Goal: Task Accomplishment & Management: Manage account settings

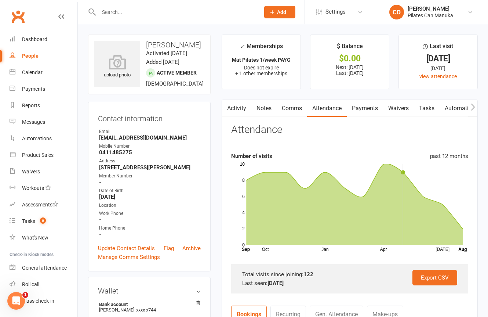
scroll to position [220, 0]
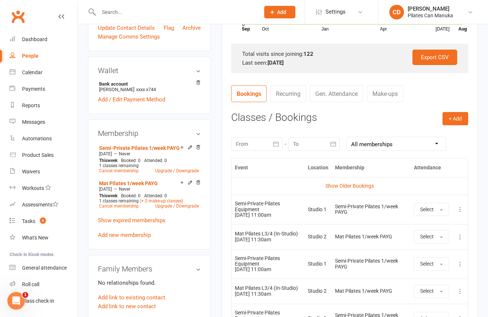
click at [386, 136] on div "[DATE] Sun Mon Tue Wed Thu Fri Sat 31 27 28 29 30 31 01 02 32 03 04 05 06 07 08…" at bounding box center [349, 143] width 237 height 29
click at [386, 143] on select "All memberships From other Members Paid Sessions Semi-Private Pilates 1/week PA…" at bounding box center [396, 143] width 99 height 13
select select "3"
click at [347, 137] on select "All memberships From other Members Paid Sessions Semi-Private Pilates 1/week PA…" at bounding box center [396, 143] width 99 height 13
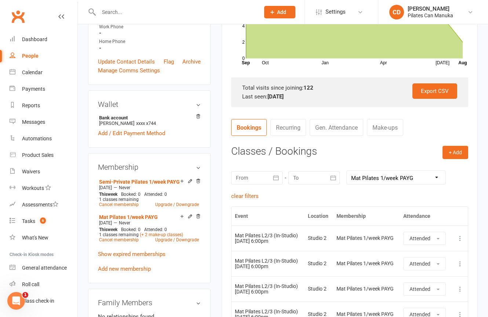
scroll to position [0, 0]
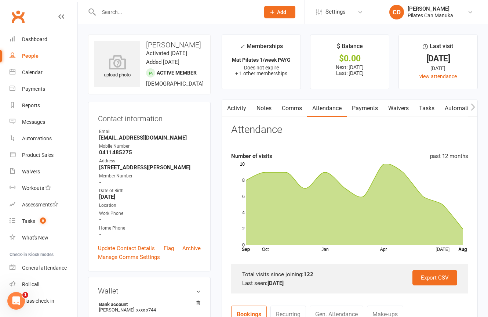
click at [376, 108] on link "Payments" at bounding box center [365, 108] width 36 height 17
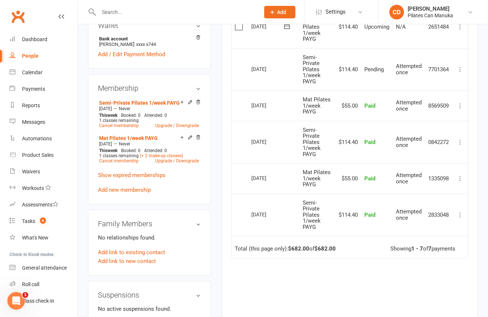
scroll to position [220, 0]
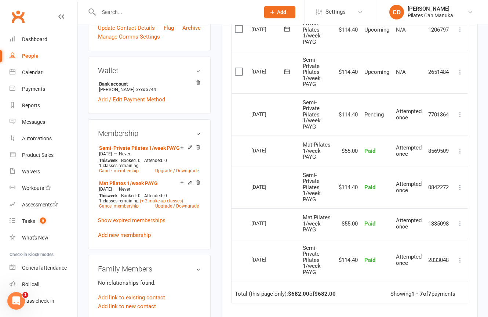
click at [462, 73] on icon at bounding box center [459, 71] width 7 height 7
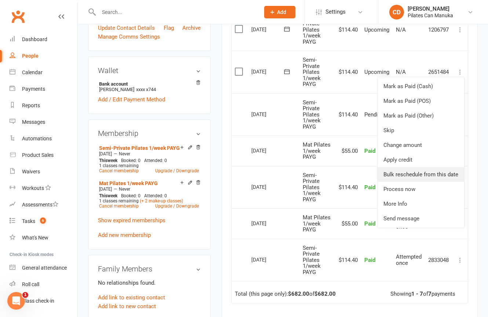
click at [448, 177] on link "Bulk reschedule from this date" at bounding box center [421, 174] width 87 height 15
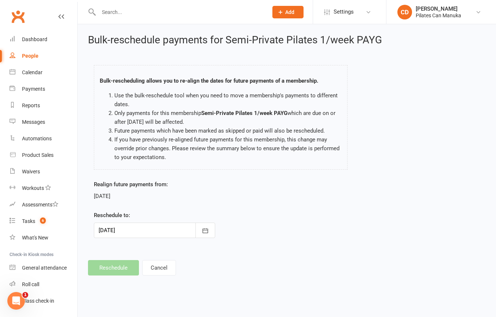
click at [193, 230] on div at bounding box center [154, 229] width 121 height 15
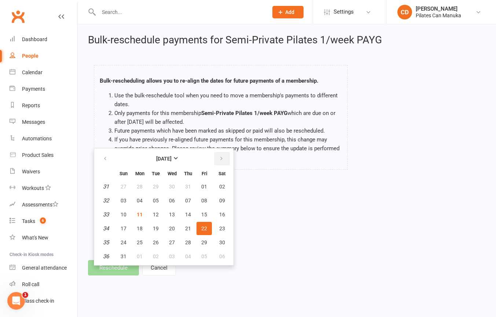
click at [221, 159] on icon "button" at bounding box center [221, 159] width 5 height 6
click at [206, 199] on span "12" at bounding box center [204, 200] width 6 height 6
type input "12 Sep 2025"
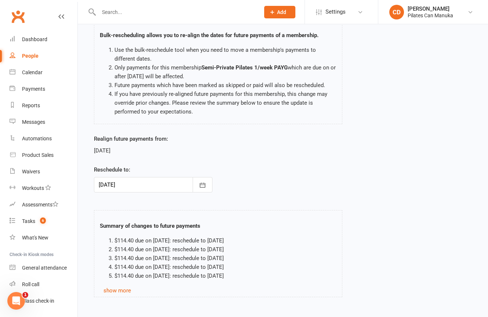
scroll to position [84, 0]
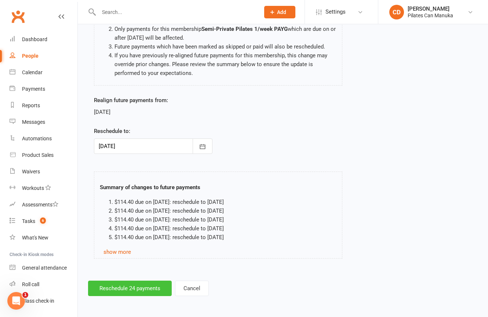
click at [134, 290] on button "Reschedule 24 payments" at bounding box center [130, 287] width 84 height 15
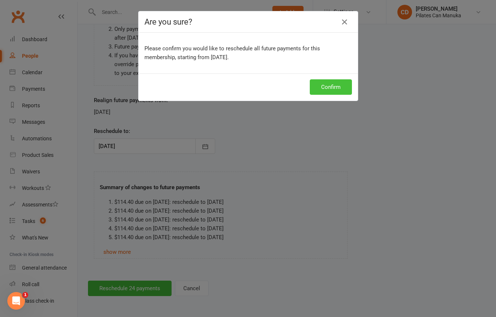
click at [322, 87] on button "Confirm" at bounding box center [331, 86] width 42 height 15
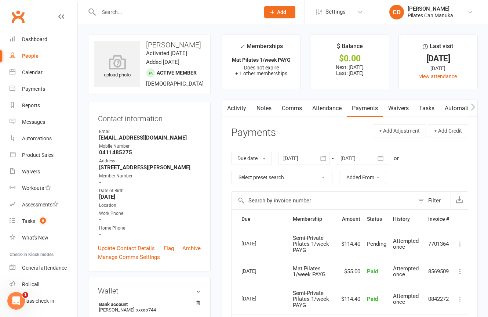
click at [267, 105] on link "Notes" at bounding box center [263, 108] width 25 height 17
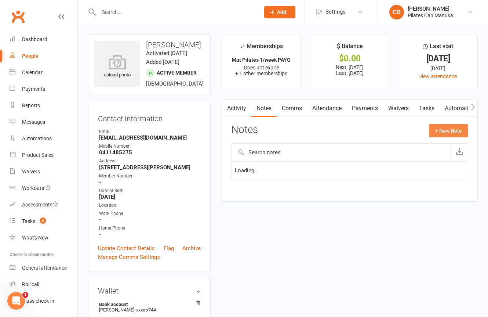
click at [455, 130] on button "+ New Note" at bounding box center [448, 130] width 39 height 13
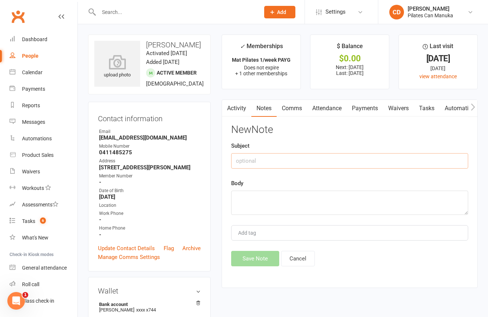
click at [363, 161] on input "text" at bounding box center [349, 160] width 237 height 15
type input "Plotted PAYG suspension"
click at [353, 192] on textarea at bounding box center [349, 202] width 237 height 24
paste textarea "01 Nov 2024 semi Nov 1 and Nov 8 01 Nov 2024 mat - Nov 6 and Nov 18 15 Nov 2024…"
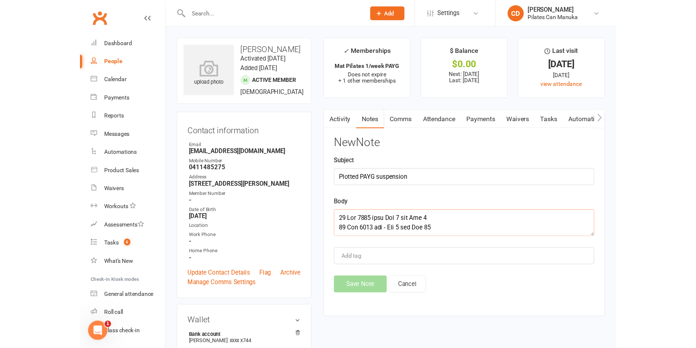
scroll to position [568, 0]
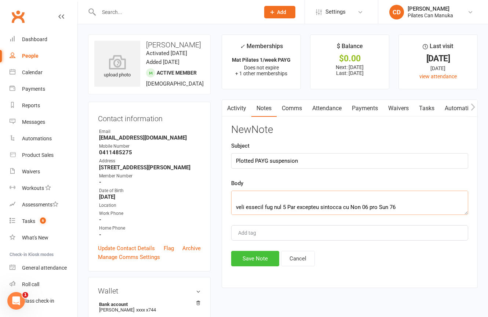
type textarea "01 Nov 2024 semi Nov 1 and Nov 8 01 Nov 2024 mat - Nov 6 and Nov 18 15 Nov 2024…"
click at [265, 256] on button "Save Note" at bounding box center [255, 258] width 48 height 15
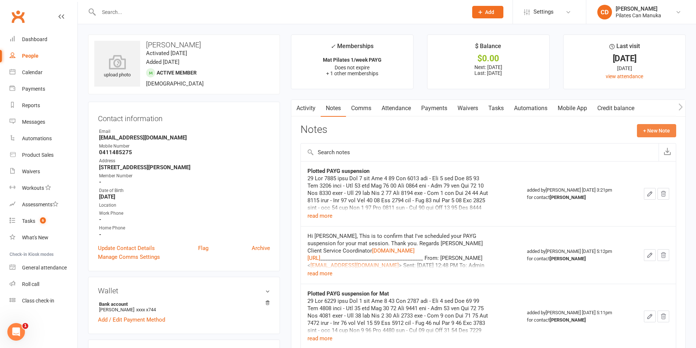
click at [488, 128] on button "+ New Note" at bounding box center [656, 130] width 39 height 13
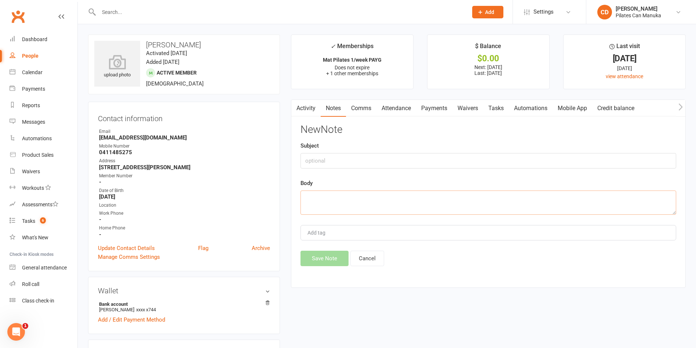
click at [418, 200] on textarea at bounding box center [489, 202] width 376 height 24
paste textarea "Hi Cinzia, This is to confirm that I’ve cancelled your sessions for Tuesday 12t…"
type textarea "Hi Cinzia, This is to confirm that I’ve cancelled your sessions for Tuesday 12t…"
click at [325, 262] on button "Save Note" at bounding box center [325, 258] width 48 height 15
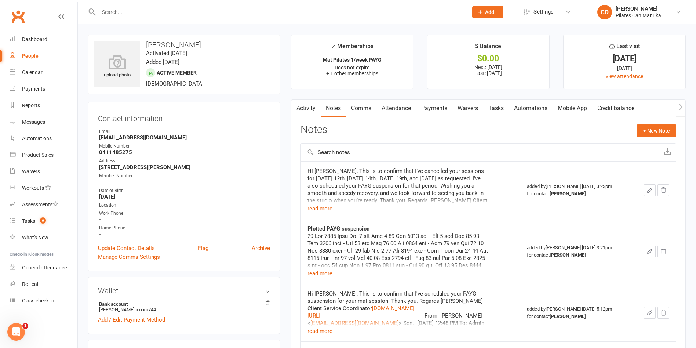
click at [251, 50] on div "upload photo Cinzia Bromwich Activated 29 April, 2024 Added 22 April, 2024 Acti…" at bounding box center [184, 64] width 192 height 60
click at [39, 74] on div "Calendar" at bounding box center [32, 72] width 21 height 6
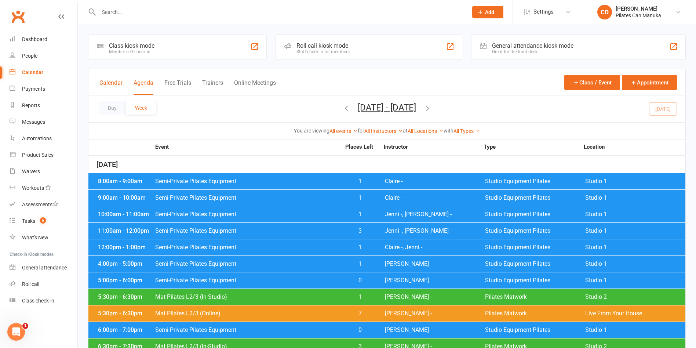
click at [103, 83] on button "Calendar" at bounding box center [110, 87] width 23 height 16
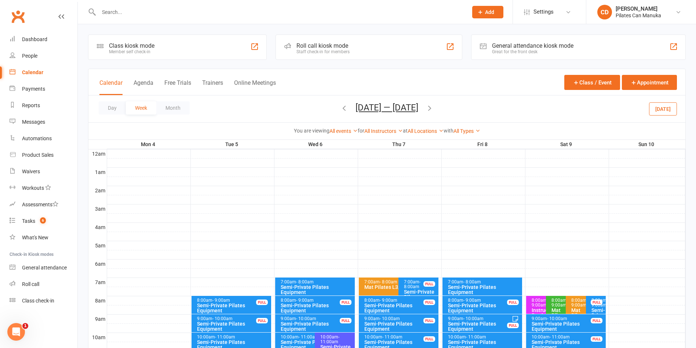
click at [391, 106] on button "Aug 4 — 10 2025" at bounding box center [387, 107] width 63 height 10
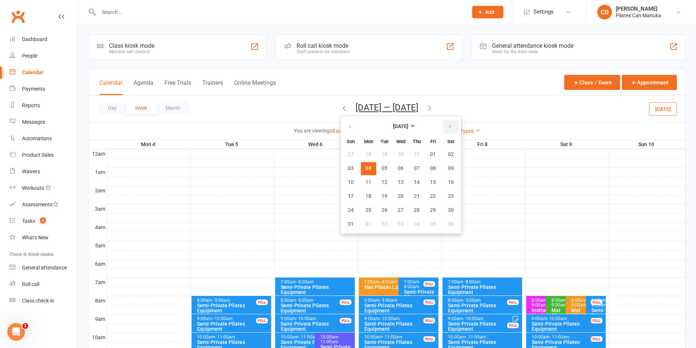
click at [452, 127] on button "button" at bounding box center [451, 126] width 16 height 13
click at [415, 196] on span "25" at bounding box center [417, 196] width 6 height 6
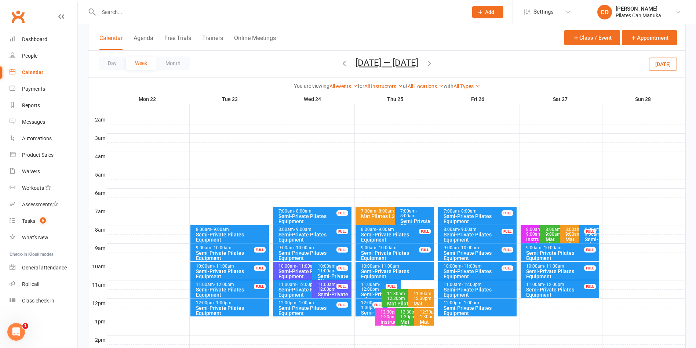
scroll to position [110, 0]
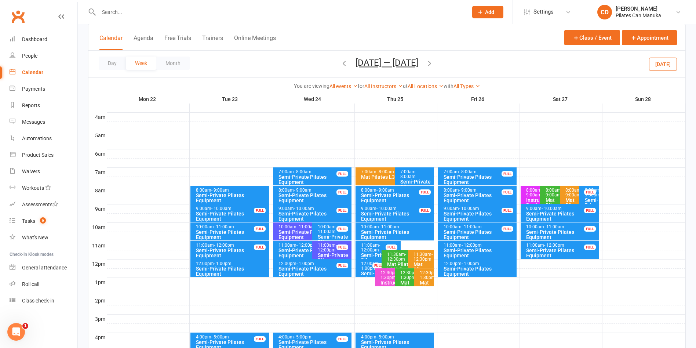
click at [380, 176] on div "Mat Pilates L3/4 (Online)" at bounding box center [393, 176] width 65 height 5
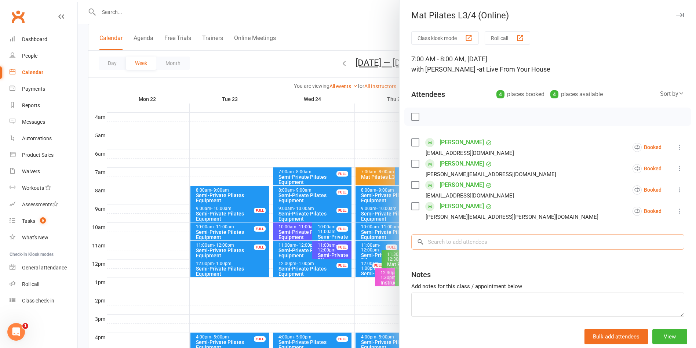
click at [471, 245] on input "search" at bounding box center [547, 241] width 273 height 15
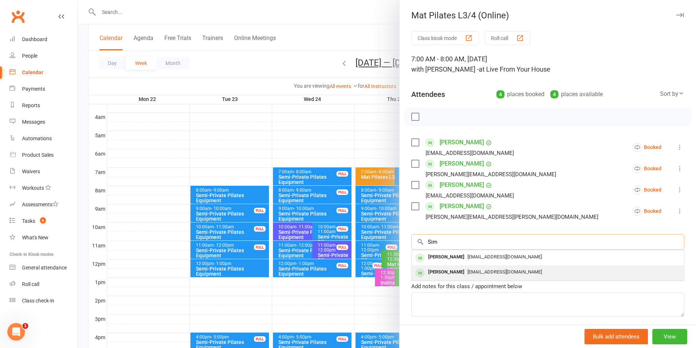
type input "Sim"
click at [472, 274] on span "[EMAIL_ADDRESS][DOMAIN_NAME]" at bounding box center [504, 272] width 74 height 6
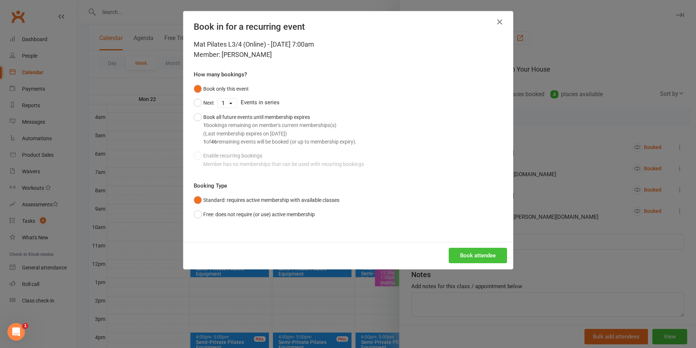
click at [474, 254] on button "Book attendee" at bounding box center [478, 255] width 58 height 15
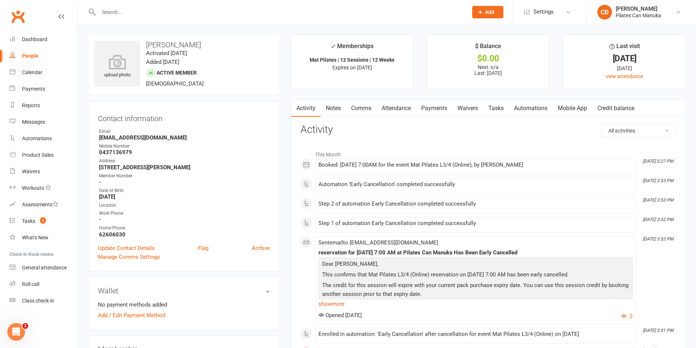
click at [503, 111] on link "Tasks" at bounding box center [496, 108] width 26 height 17
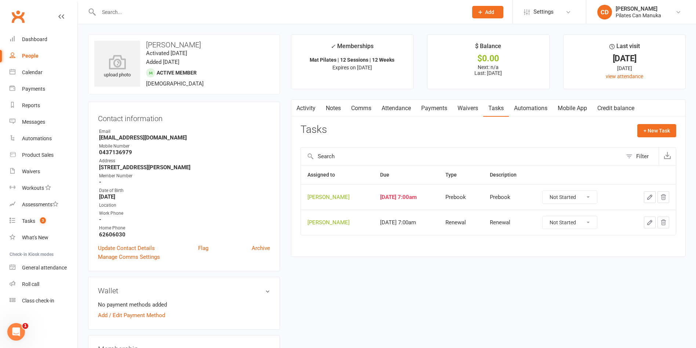
click at [582, 199] on select "Not Started In Progress Waiting Complete" at bounding box center [570, 197] width 54 height 12
click at [549, 191] on select "Not Started In Progress Waiting Complete" at bounding box center [570, 197] width 54 height 12
select select "unstarted"
click at [651, 199] on icon "button" at bounding box center [650, 197] width 7 height 7
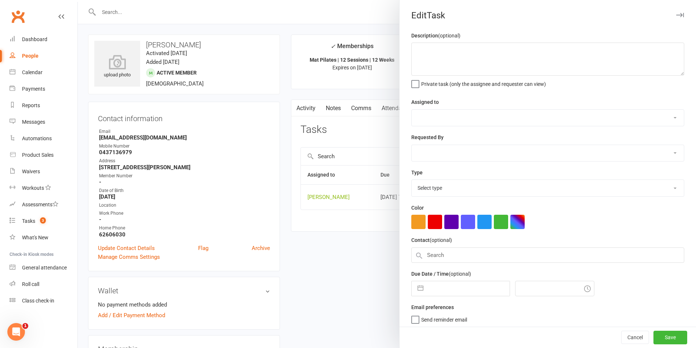
type textarea "Renewal"
select select "49925"
type input "[DATE]"
type input "9:00am"
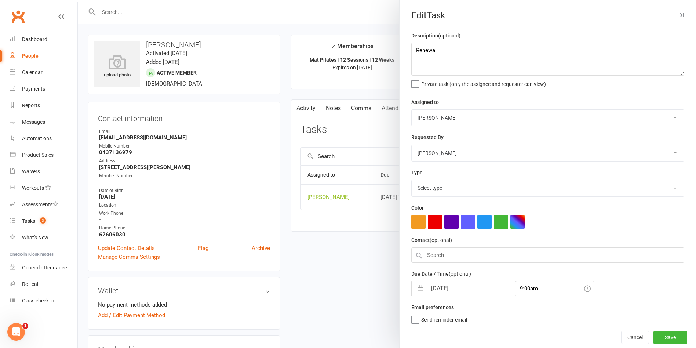
select select "29081"
click at [466, 293] on input "[DATE]" at bounding box center [468, 286] width 83 height 15
select select "7"
select select "2025"
select select "8"
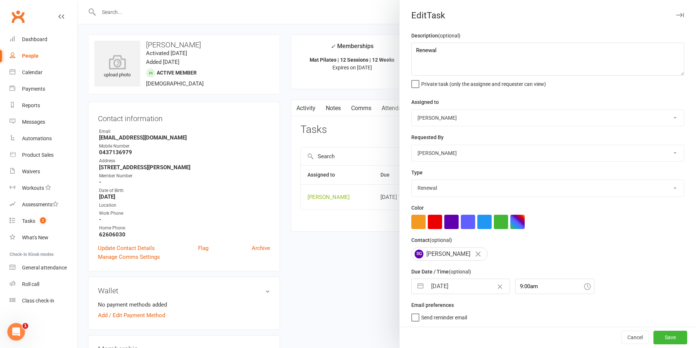
select select "2025"
select select "9"
select select "2025"
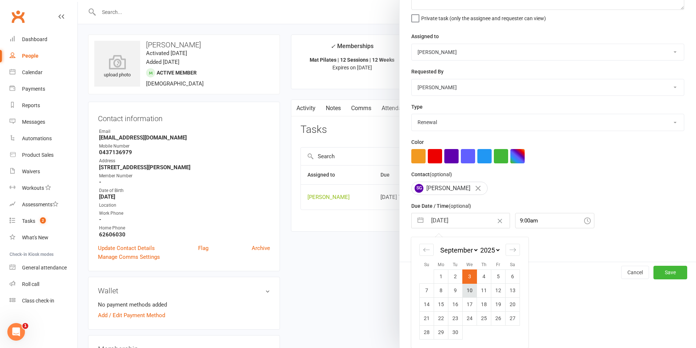
click at [465, 289] on td "10" at bounding box center [470, 290] width 14 height 14
type input "[DATE]"
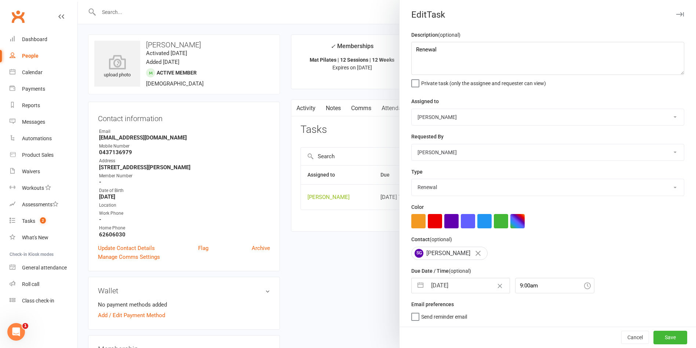
scroll to position [4, 0]
click at [653, 335] on button "Save" at bounding box center [670, 337] width 34 height 13
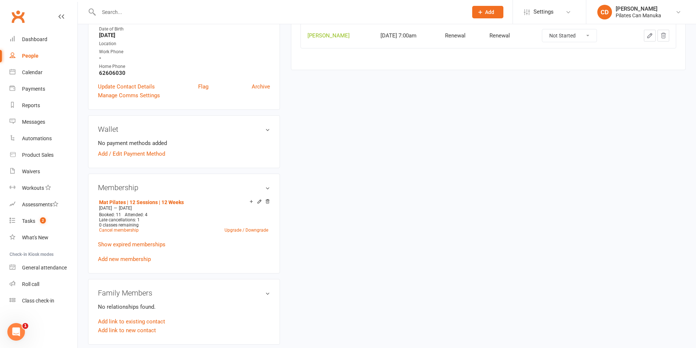
scroll to position [165, 0]
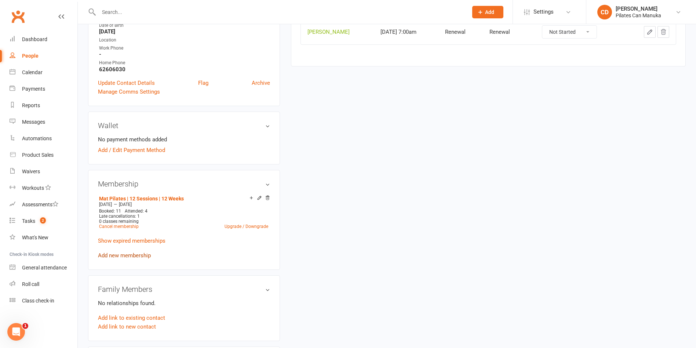
click at [138, 255] on link "Add new membership" at bounding box center [124, 255] width 53 height 7
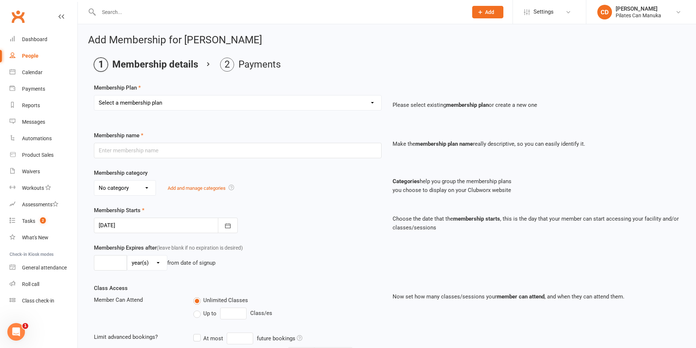
click at [334, 68] on ol "Membership details Payments" at bounding box center [387, 65] width 586 height 14
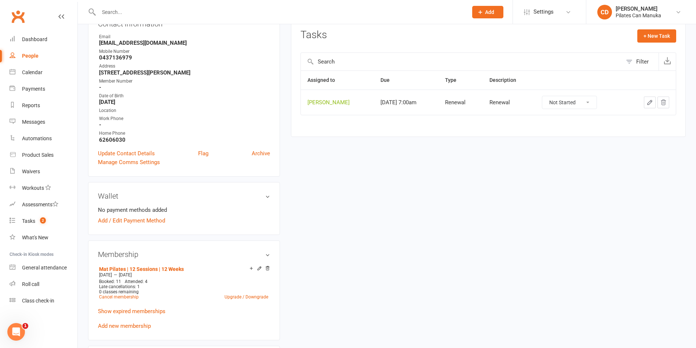
scroll to position [55, 0]
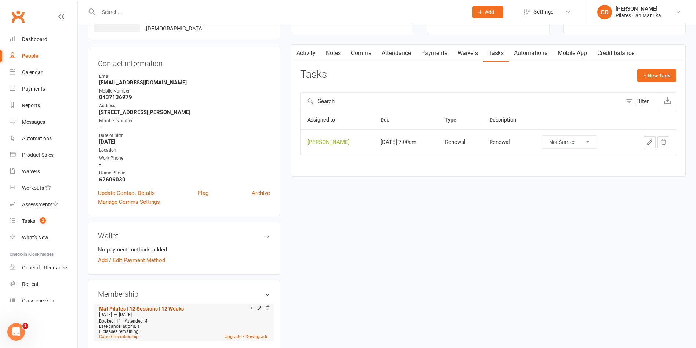
click at [174, 308] on link "Mat Pilates | 12 Sessions | 12 Weeks" at bounding box center [141, 309] width 85 height 6
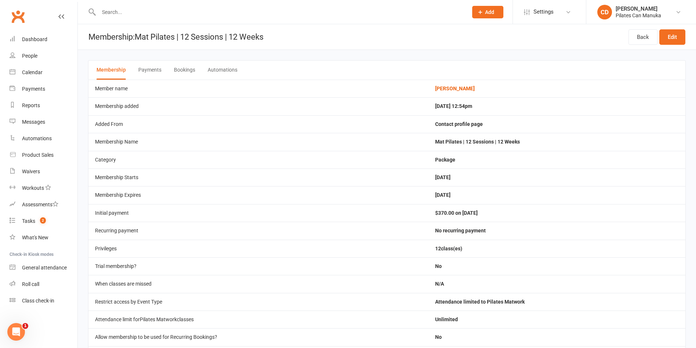
click at [178, 65] on button "Bookings" at bounding box center [184, 70] width 21 height 19
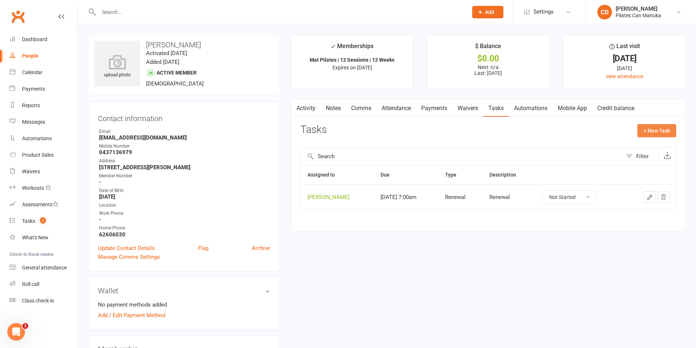
click at [651, 131] on button "+ New Task" at bounding box center [656, 130] width 39 height 13
select select "49925"
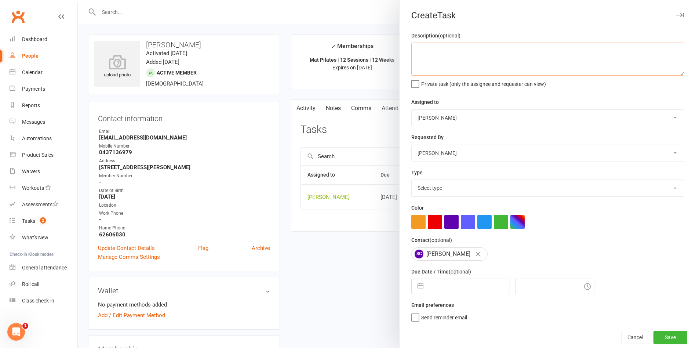
click at [480, 63] on textarea at bounding box center [547, 59] width 273 height 33
type textarea "Prebook"
click at [467, 291] on input "text" at bounding box center [468, 286] width 83 height 15
select select "6"
select select "2025"
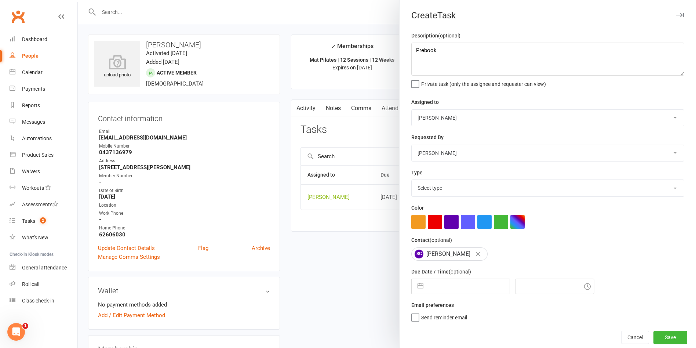
select select "7"
select select "2025"
select select "8"
select select "2025"
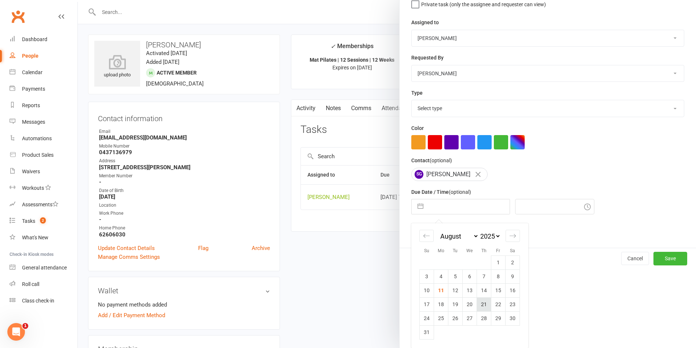
click at [478, 306] on td "21" at bounding box center [484, 304] width 14 height 14
type input "[DATE]"
type input "3:30pm"
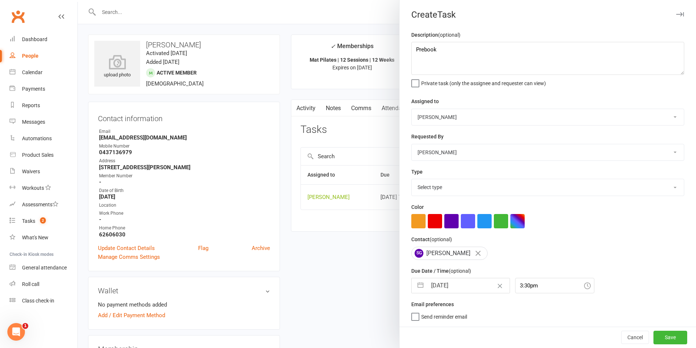
click at [502, 187] on select "Select type Available sessions for continuing semis Bulk session change Catch-u…" at bounding box center [548, 187] width 272 height 16
select select "30853"
click at [412, 179] on select "Select type Available sessions for continuing semis Bulk session change Catch-u…" at bounding box center [548, 187] width 272 height 16
click at [653, 338] on button "Save" at bounding box center [670, 337] width 34 height 13
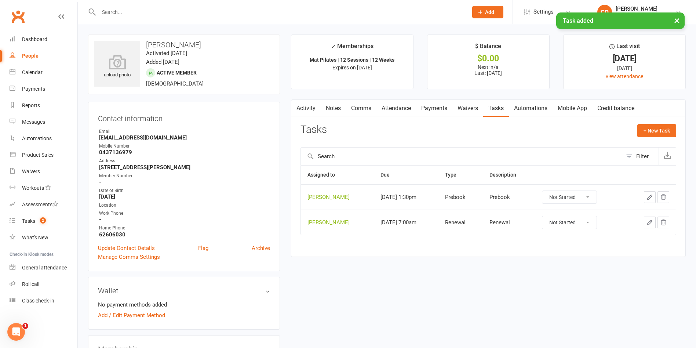
drag, startPoint x: 200, startPoint y: 44, endPoint x: 148, endPoint y: 48, distance: 52.3
click at [148, 48] on h3 "[PERSON_NAME]" at bounding box center [183, 45] width 179 height 8
copy h3 "[PERSON_NAME]"
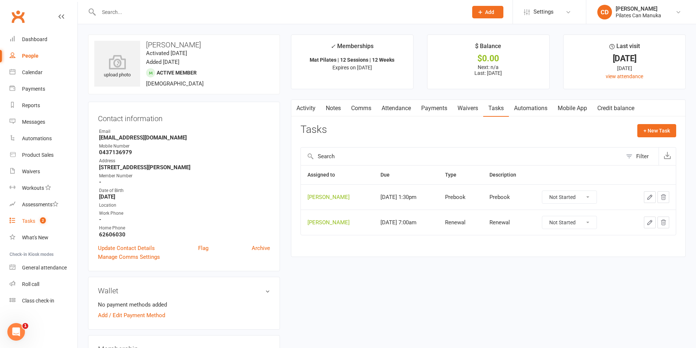
click at [42, 221] on span "2" at bounding box center [43, 220] width 6 height 6
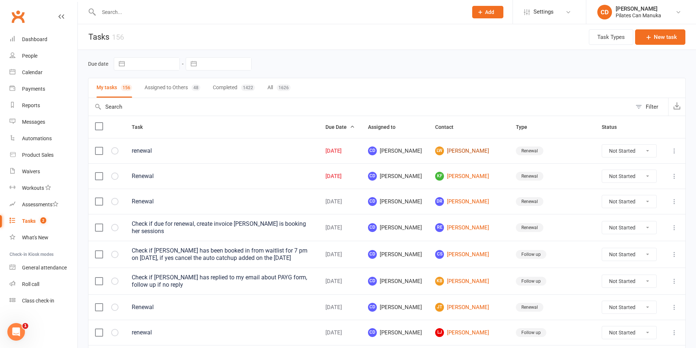
click at [465, 148] on link "[PERSON_NAME]" at bounding box center [469, 150] width 68 height 9
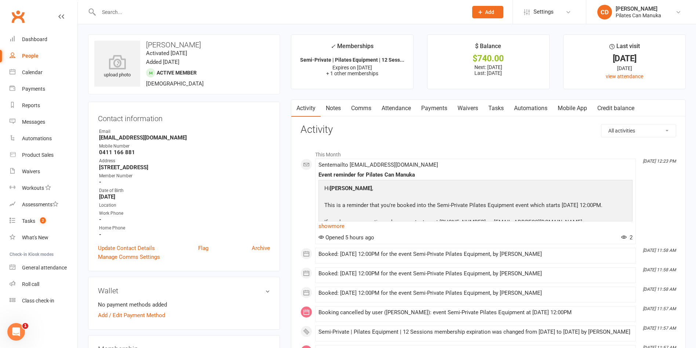
scroll to position [220, 0]
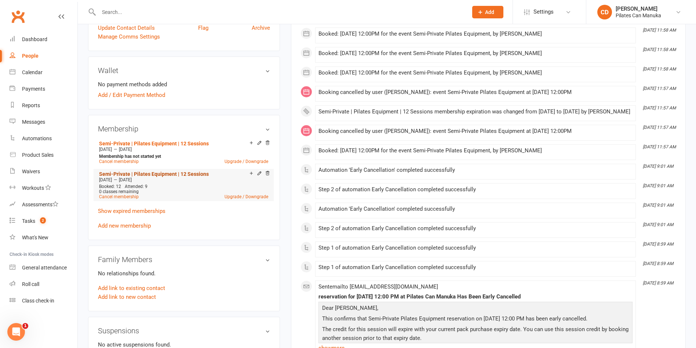
click at [169, 173] on link "Semi-Private | Pilates Equipment | 12 Sessions" at bounding box center [154, 174] width 110 height 6
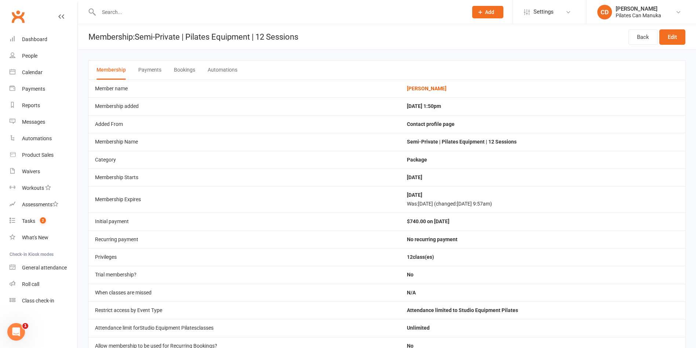
click at [191, 67] on button "Bookings" at bounding box center [184, 70] width 21 height 19
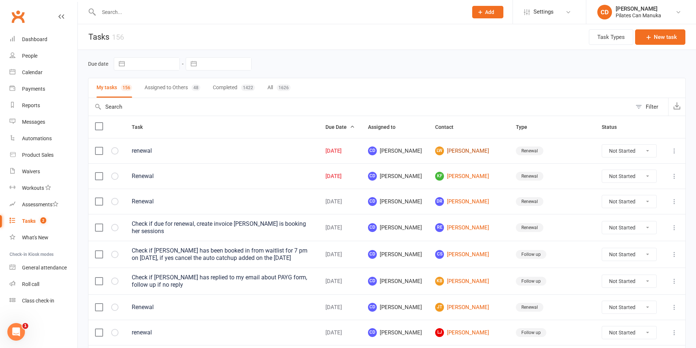
click at [470, 147] on link "[PERSON_NAME]" at bounding box center [469, 150] width 68 height 9
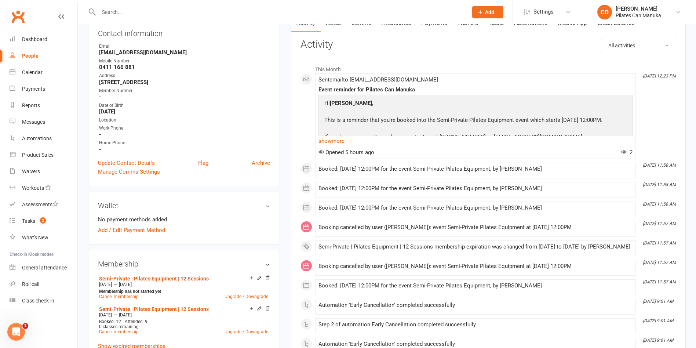
scroll to position [110, 0]
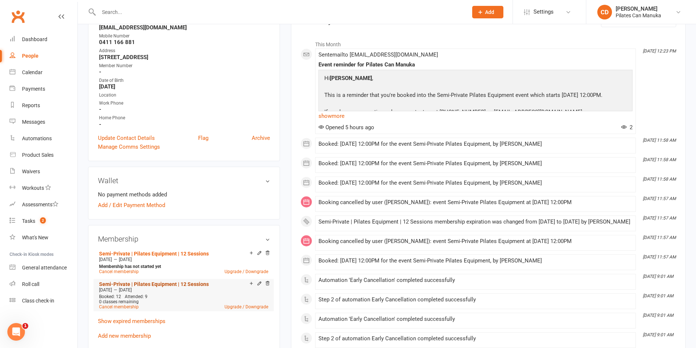
click at [188, 282] on link "Semi-Private | Pilates Equipment | 12 Sessions" at bounding box center [154, 284] width 110 height 6
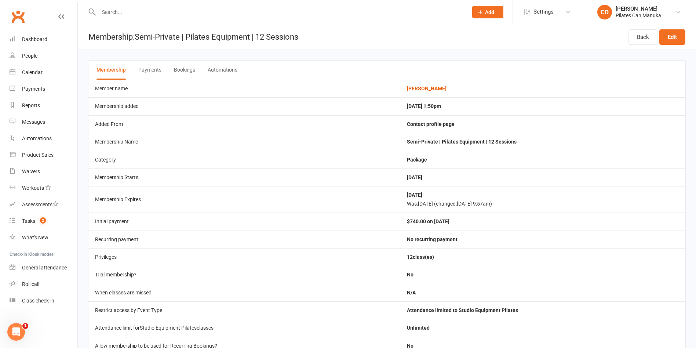
click at [183, 68] on button "Bookings" at bounding box center [184, 70] width 21 height 19
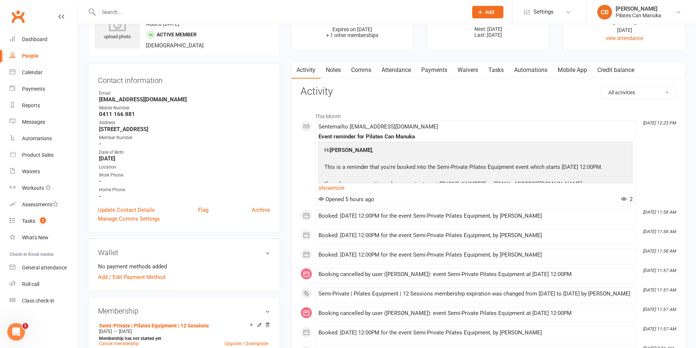
scroll to position [55, 0]
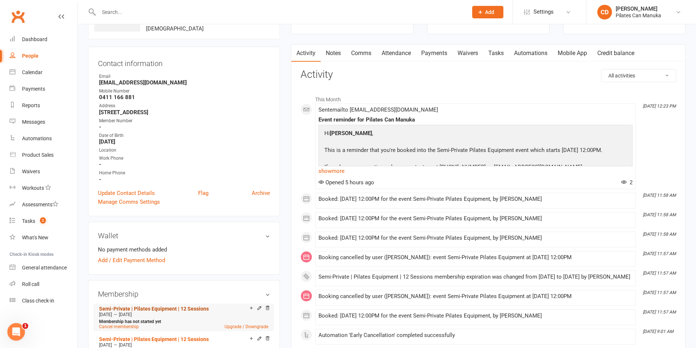
click at [200, 306] on link "Semi-Private | Pilates Equipment | 12 Sessions" at bounding box center [154, 309] width 110 height 6
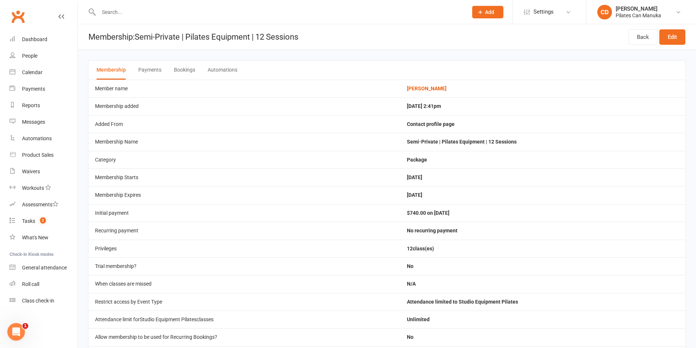
click at [186, 71] on button "Bookings" at bounding box center [184, 70] width 21 height 19
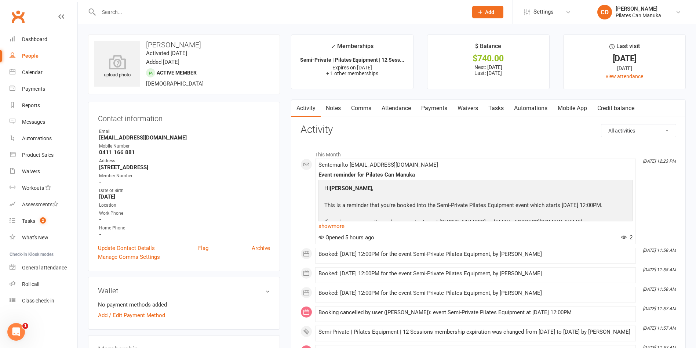
scroll to position [220, 0]
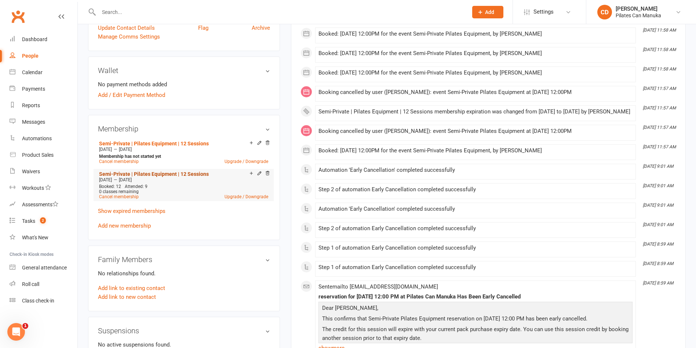
click at [172, 171] on link "Semi-Private | Pilates Equipment | 12 Sessions" at bounding box center [154, 174] width 110 height 6
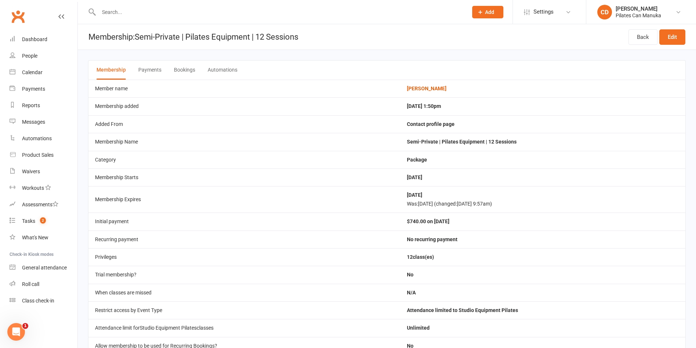
click at [192, 73] on button "Bookings" at bounding box center [184, 70] width 21 height 19
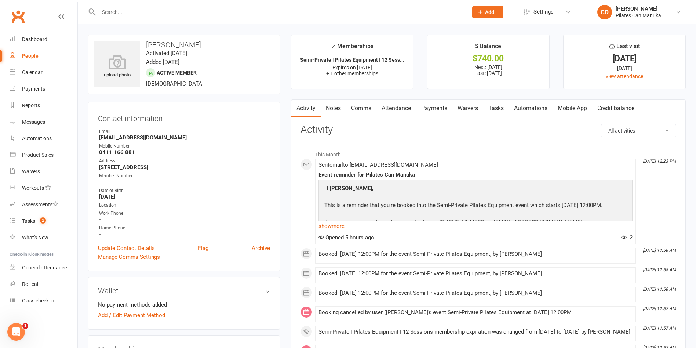
click at [498, 107] on link "Tasks" at bounding box center [496, 108] width 26 height 17
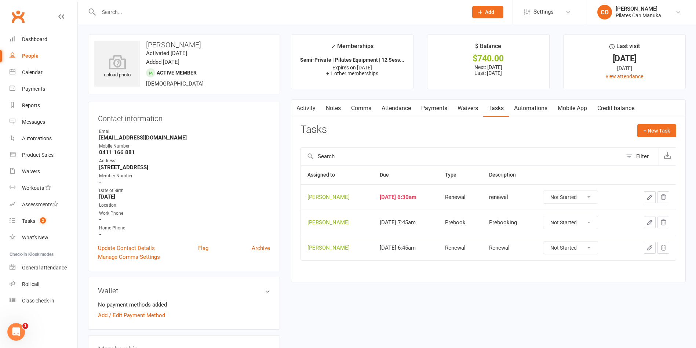
click at [650, 197] on icon "button" at bounding box center [650, 197] width 4 height 4
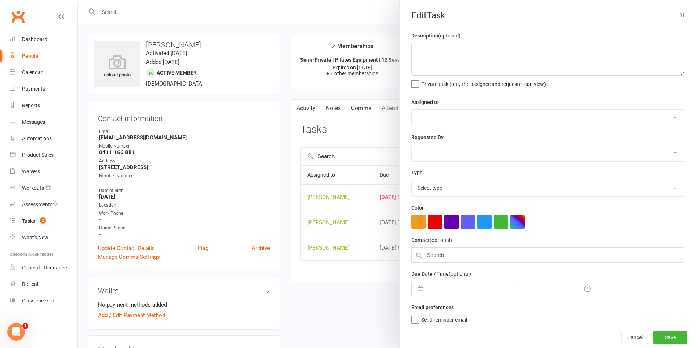
type textarea "renewal"
select select "49925"
type input "[DATE]"
type input "8:30am"
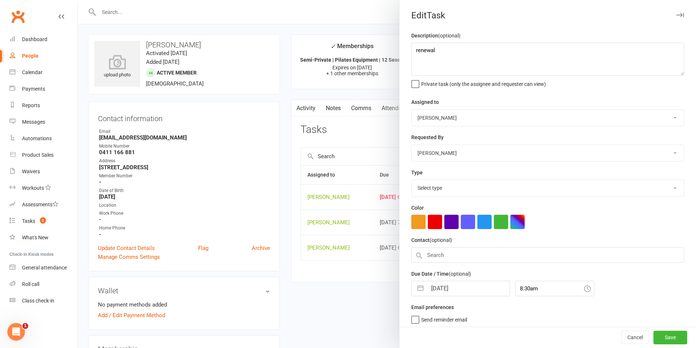
select select "29081"
click at [441, 285] on input "[DATE]" at bounding box center [468, 286] width 83 height 15
select select "6"
select select "2025"
select select "7"
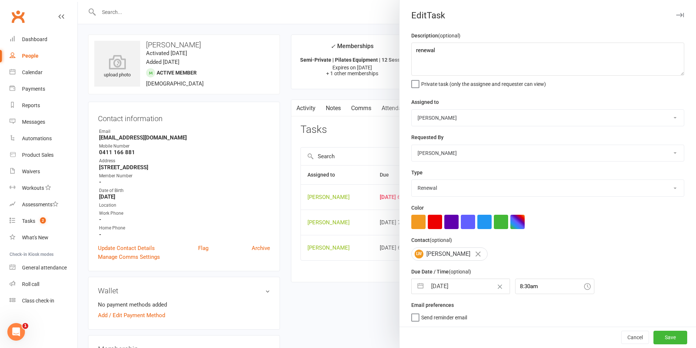
select select "2025"
select select "8"
select select "2025"
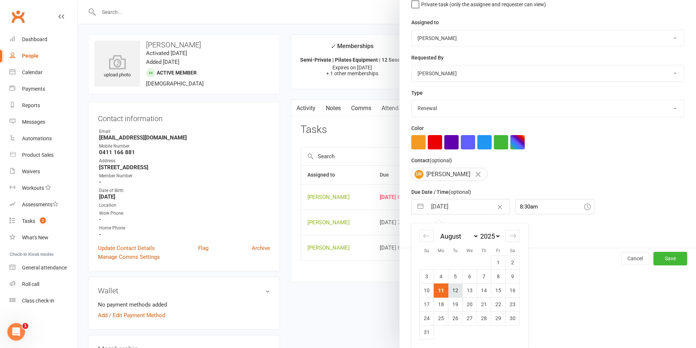
click at [452, 289] on td "12" at bounding box center [455, 290] width 14 height 14
type input "[DATE]"
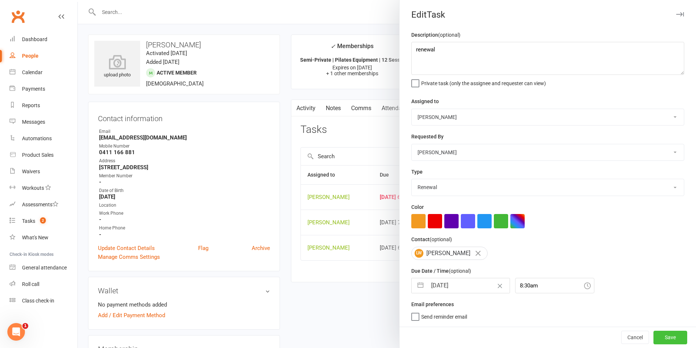
click at [656, 336] on button "Save" at bounding box center [670, 337] width 34 height 13
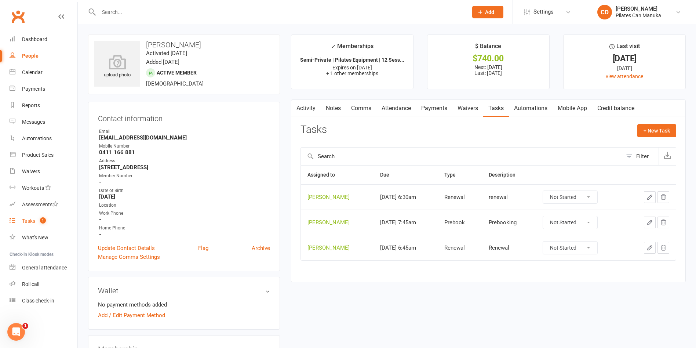
click at [36, 225] on link "Tasks 1" at bounding box center [44, 221] width 68 height 17
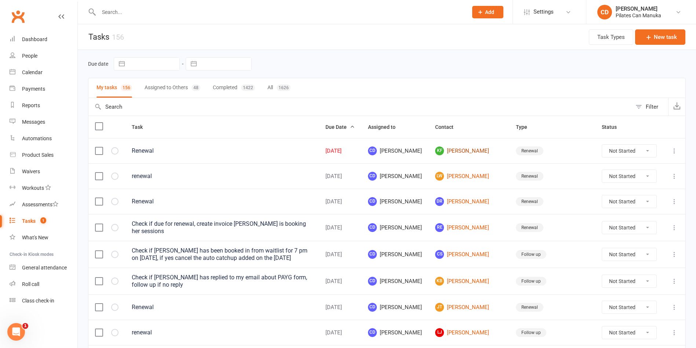
click at [463, 149] on link "KF [PERSON_NAME]" at bounding box center [469, 150] width 68 height 9
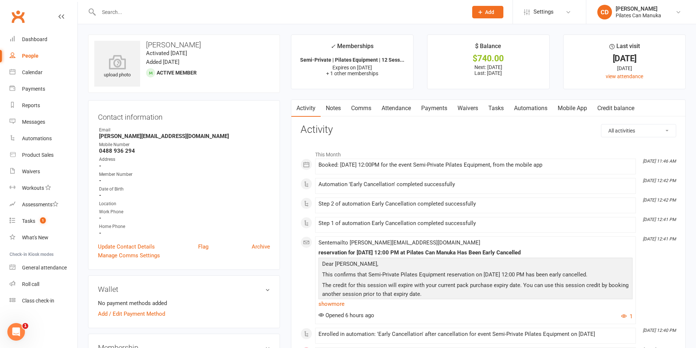
click at [495, 104] on link "Tasks" at bounding box center [496, 108] width 26 height 17
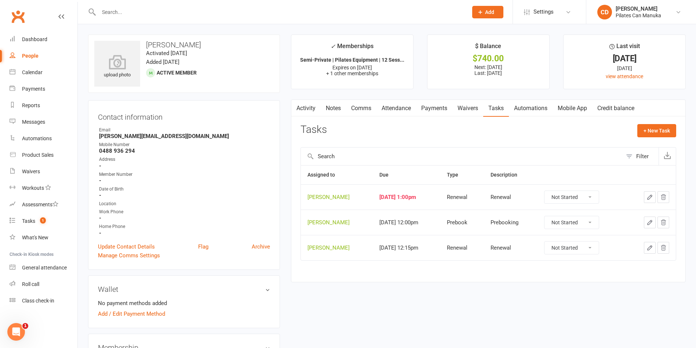
click at [649, 196] on icon "button" at bounding box center [650, 197] width 7 height 7
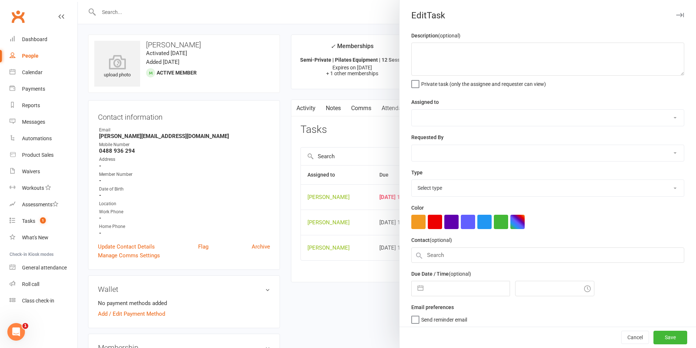
type textarea "Renewal"
select select "49925"
type input "[DATE]"
type input "3:00pm"
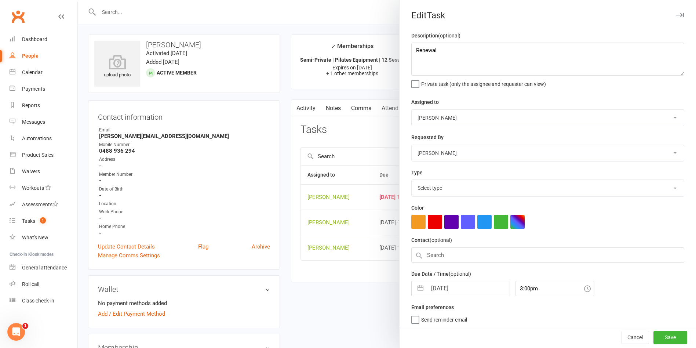
select select "29081"
click at [455, 292] on input "[DATE]" at bounding box center [468, 286] width 83 height 15
select select "6"
select select "2025"
select select "7"
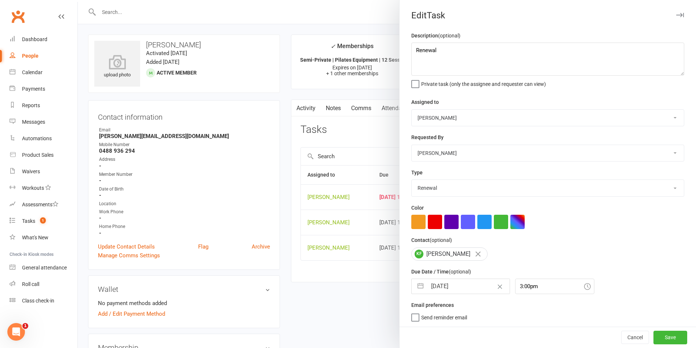
select select "2025"
select select "8"
select select "2025"
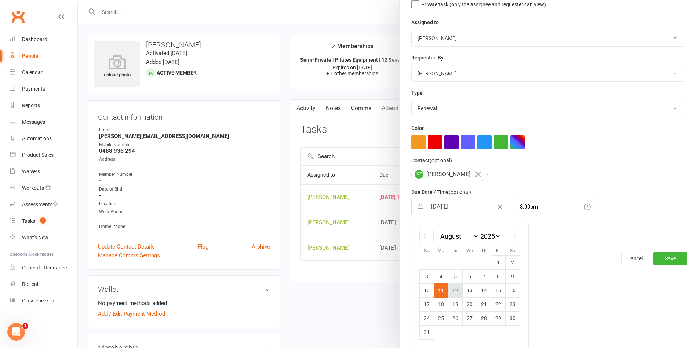
click at [449, 288] on td "12" at bounding box center [455, 290] width 14 height 14
type input "[DATE]"
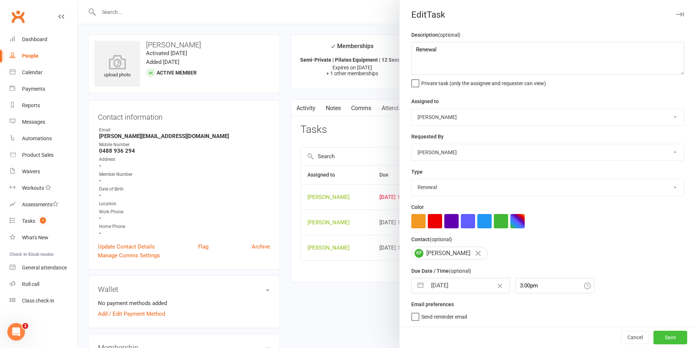
click at [653, 338] on button "Save" at bounding box center [670, 337] width 34 height 13
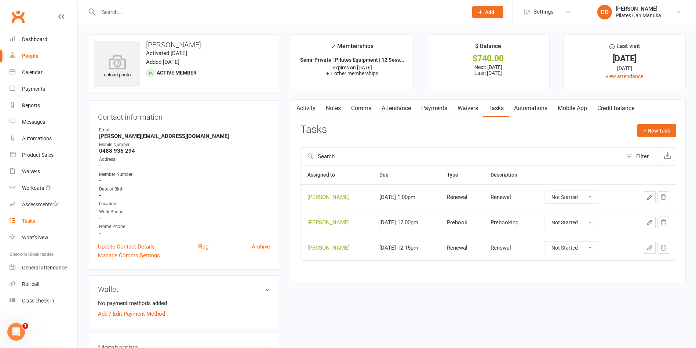
click at [33, 220] on div "Tasks" at bounding box center [28, 221] width 13 height 6
